Goal: Transaction & Acquisition: Book appointment/travel/reservation

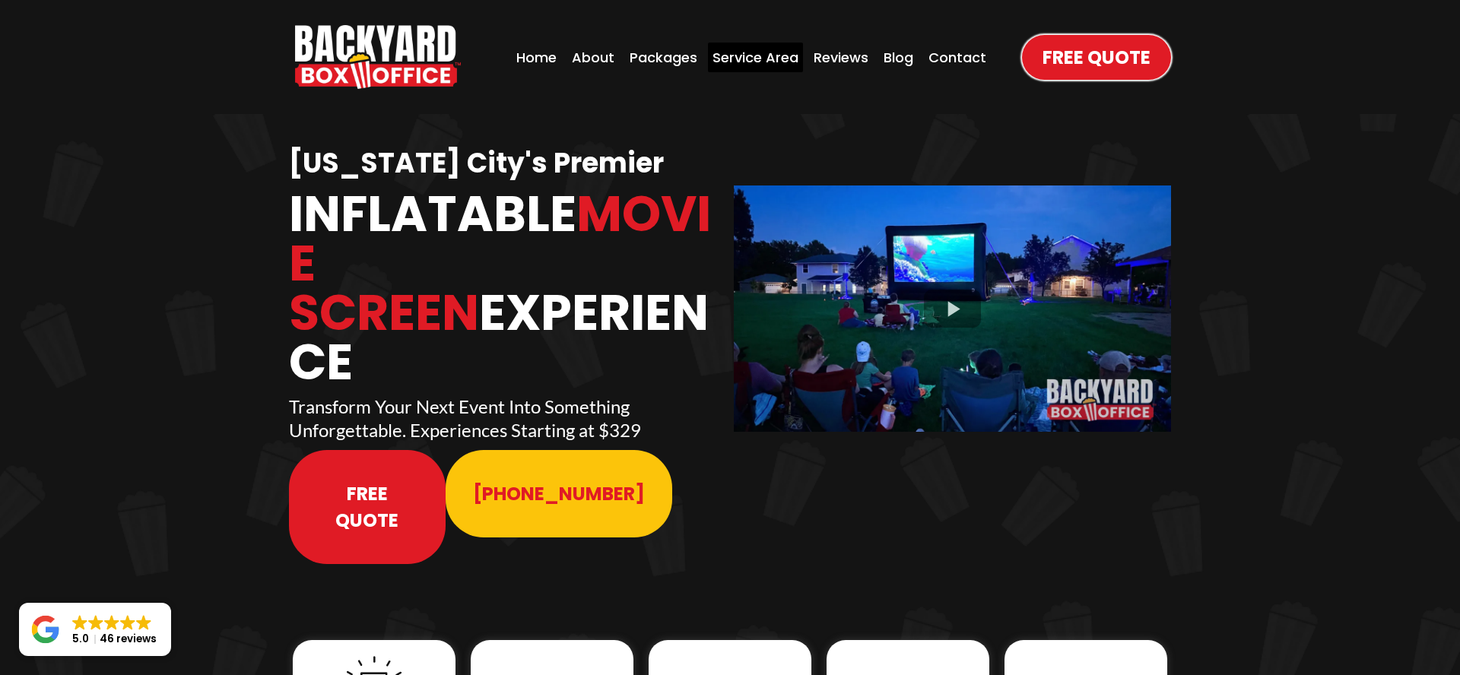
click at [732, 56] on div "Service Area" at bounding box center [755, 58] width 95 height 30
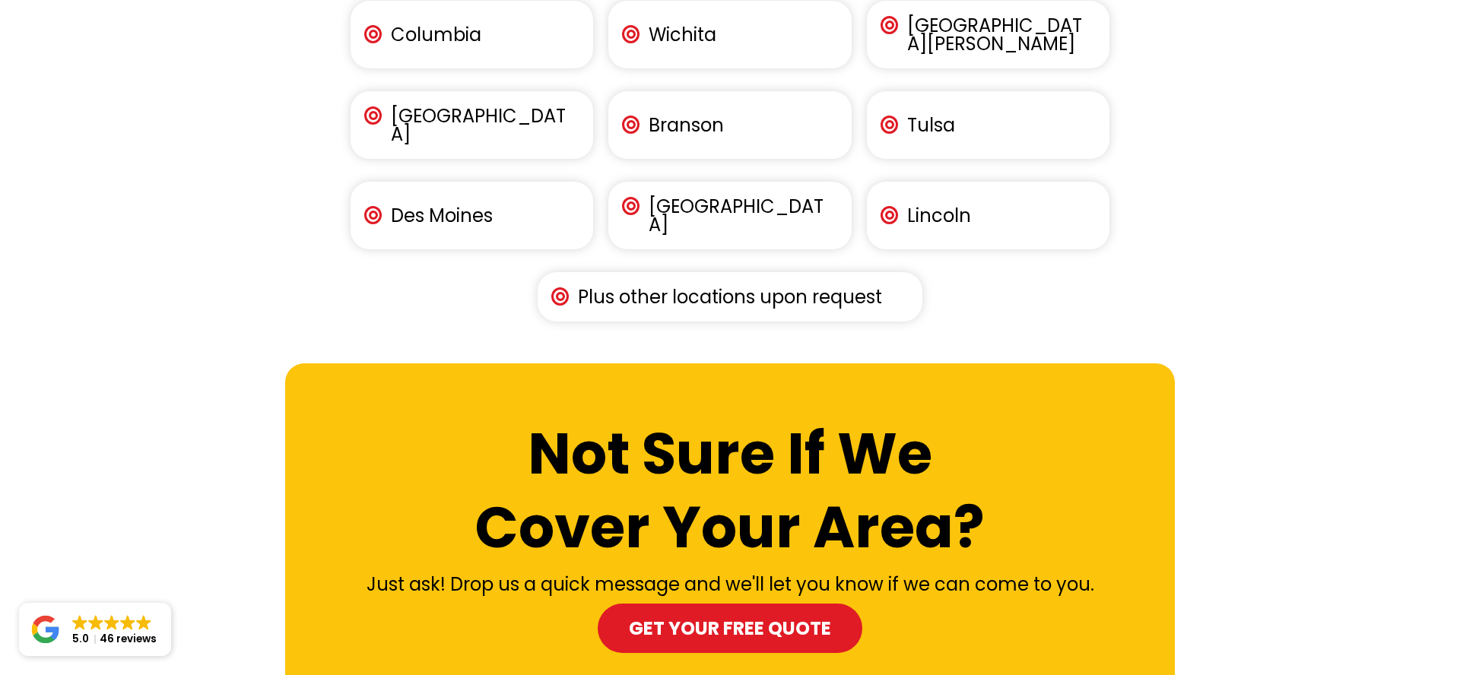
scroll to position [2659, 0]
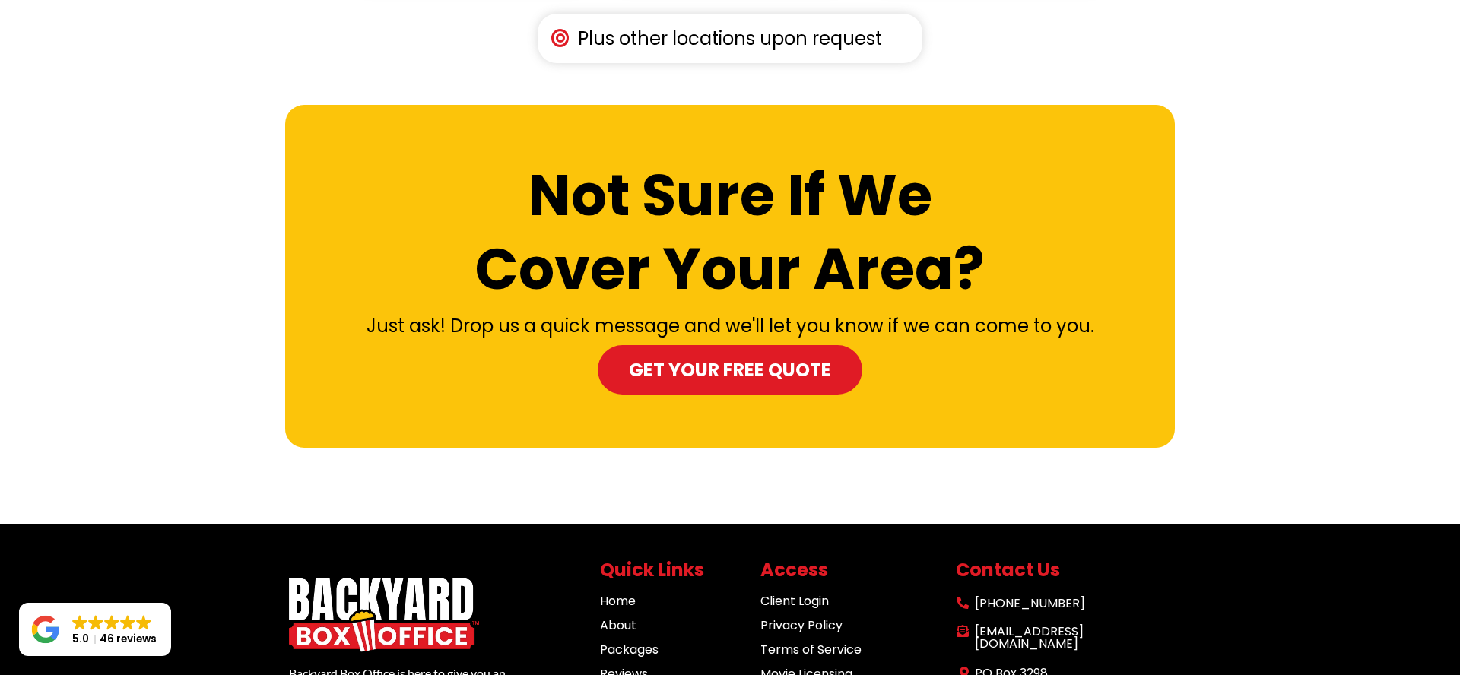
click at [408, 243] on div "Not Sure If We Cover Your Area? Just ask! Drop us a quick message and we'll let…" at bounding box center [730, 276] width 890 height 343
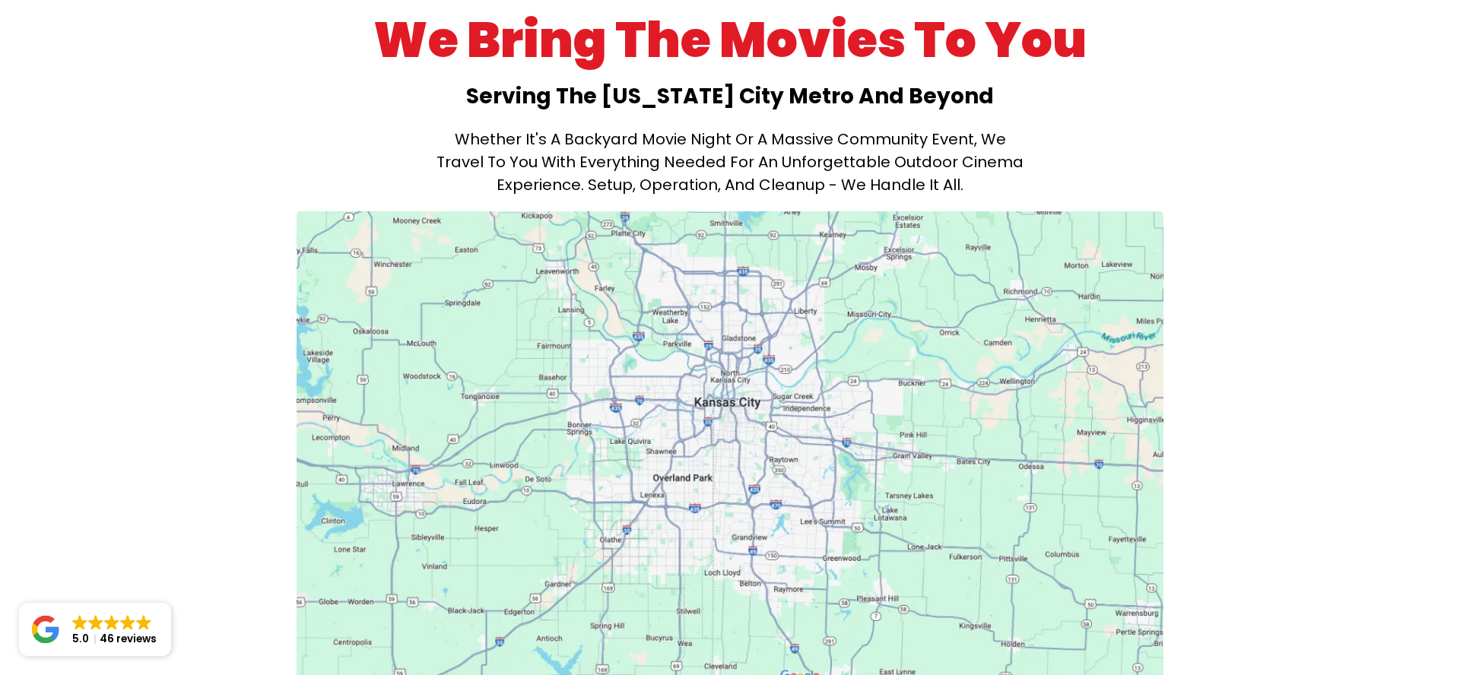
scroll to position [130, 0]
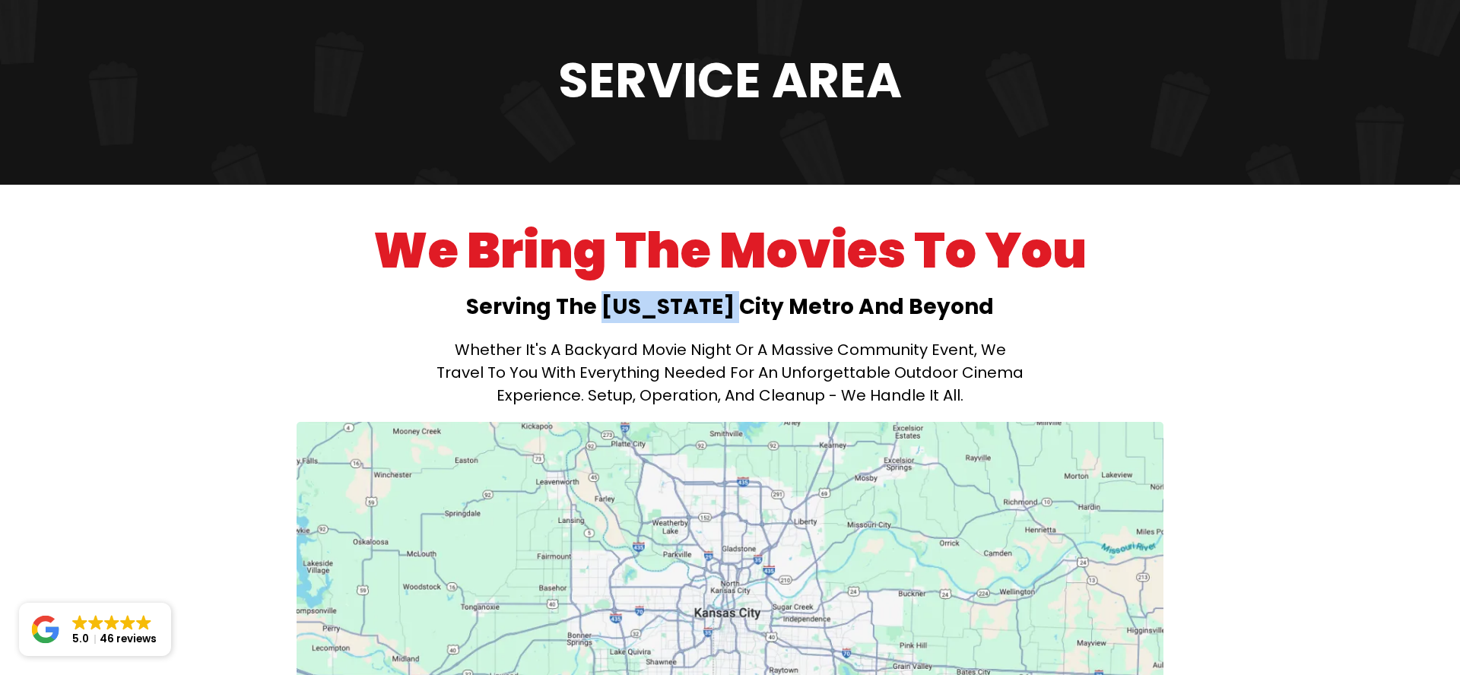
drag, startPoint x: 756, startPoint y: 309, endPoint x: 636, endPoint y: 307, distance: 120.2
click at [636, 307] on strong "Serving the [US_STATE] City metro and beyond" at bounding box center [730, 307] width 528 height 30
copy strong "[US_STATE][GEOGRAPHIC_DATA]"
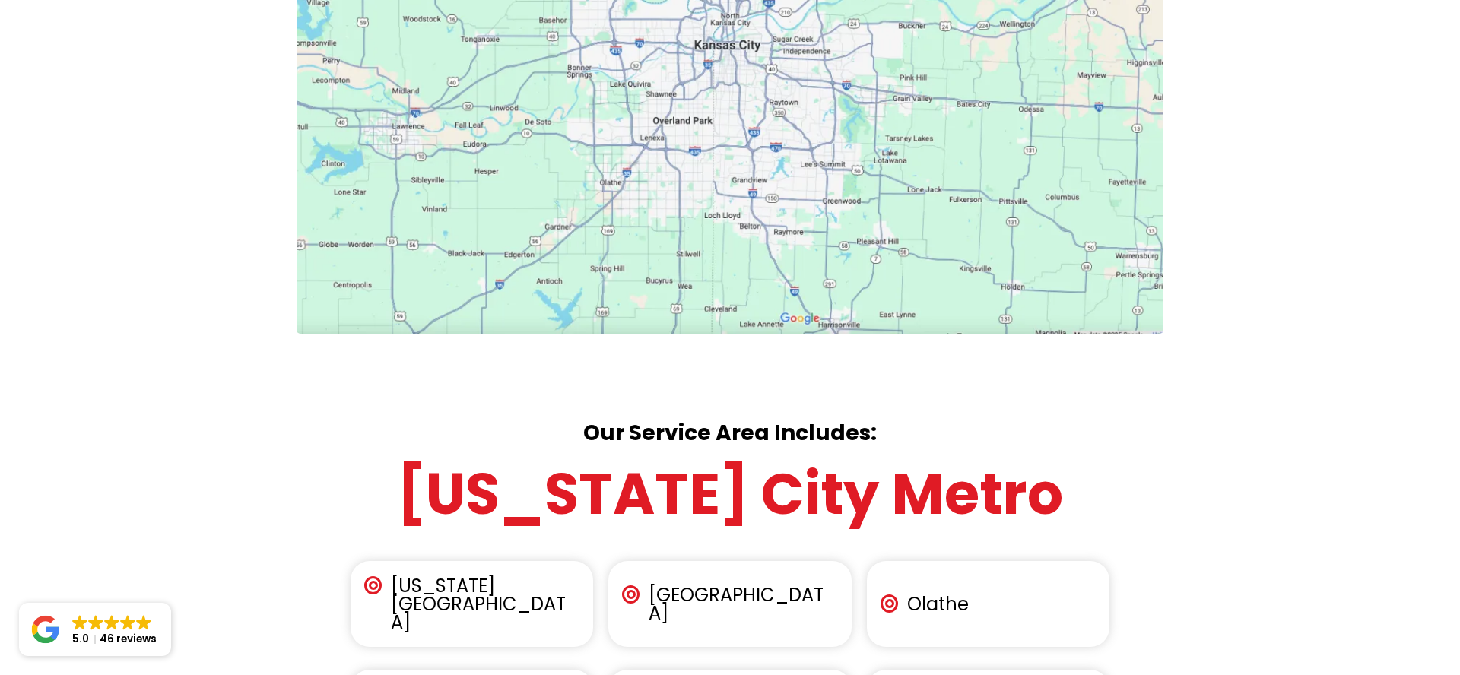
scroll to position [0, 0]
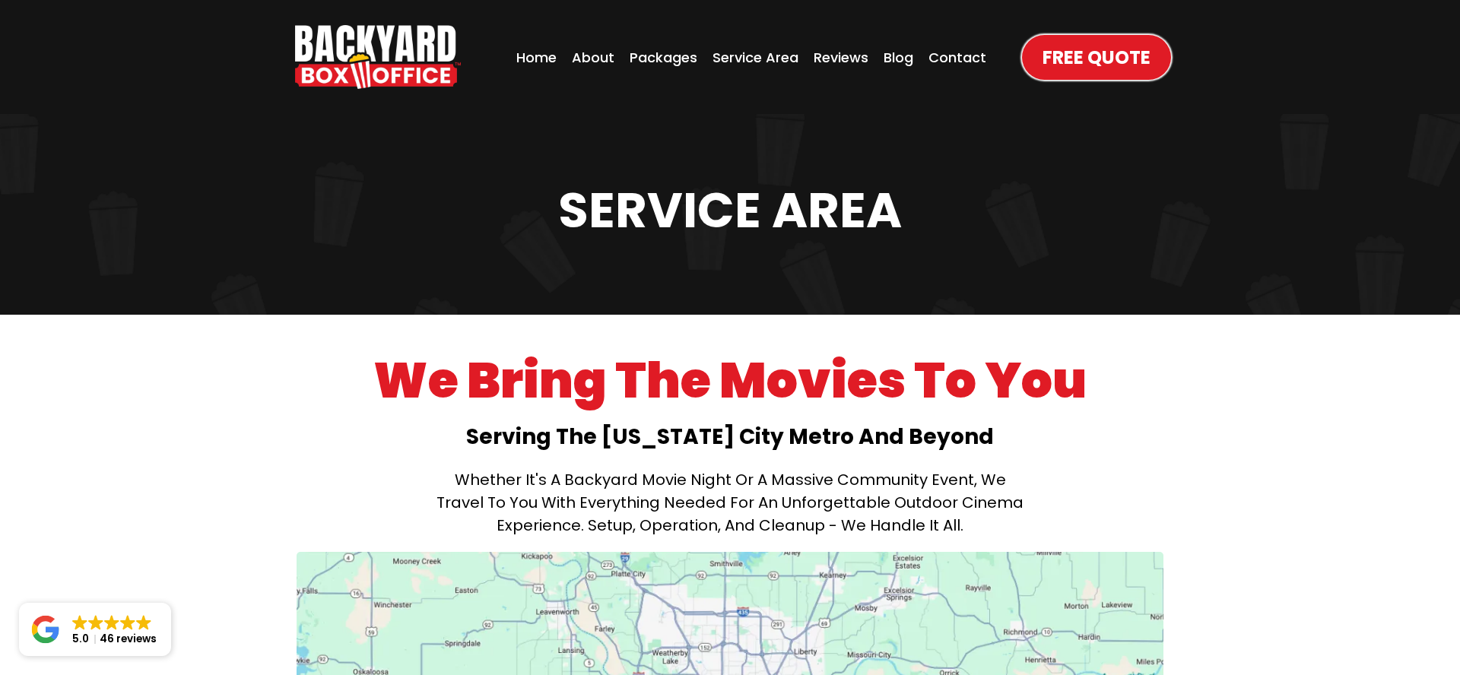
click at [561, 437] on strong "Serving the [US_STATE] City metro and beyond" at bounding box center [730, 437] width 528 height 30
click at [661, 65] on div "Packages" at bounding box center [663, 58] width 77 height 30
